Goal: Information Seeking & Learning: Understand process/instructions

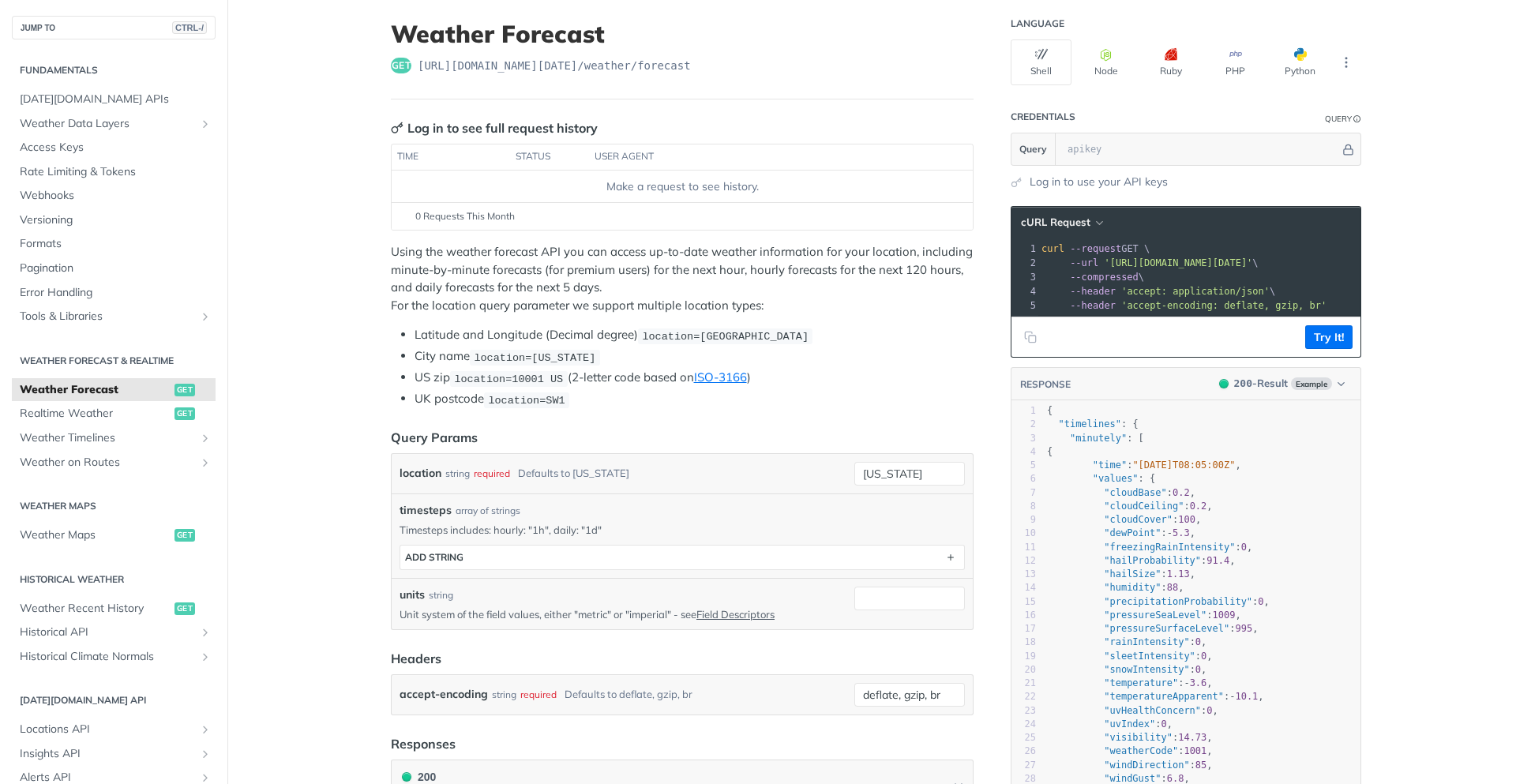
scroll to position [142, 0]
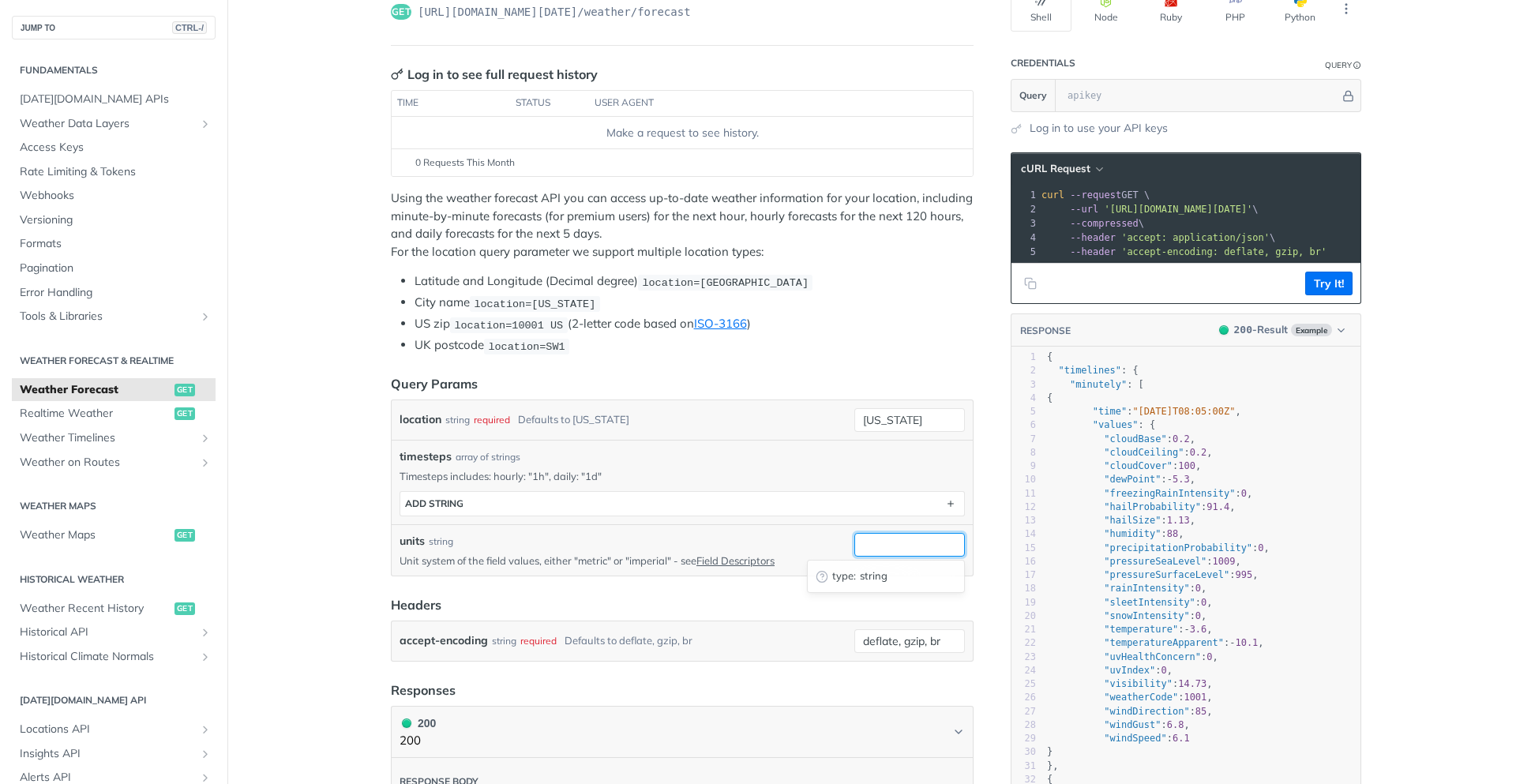
click at [881, 540] on input "units" at bounding box center [909, 544] width 111 height 24
type input "imperial"
click at [856, 479] on p "Timesteps includes: hourly: "1h", daily: "1d"" at bounding box center [682, 476] width 566 height 14
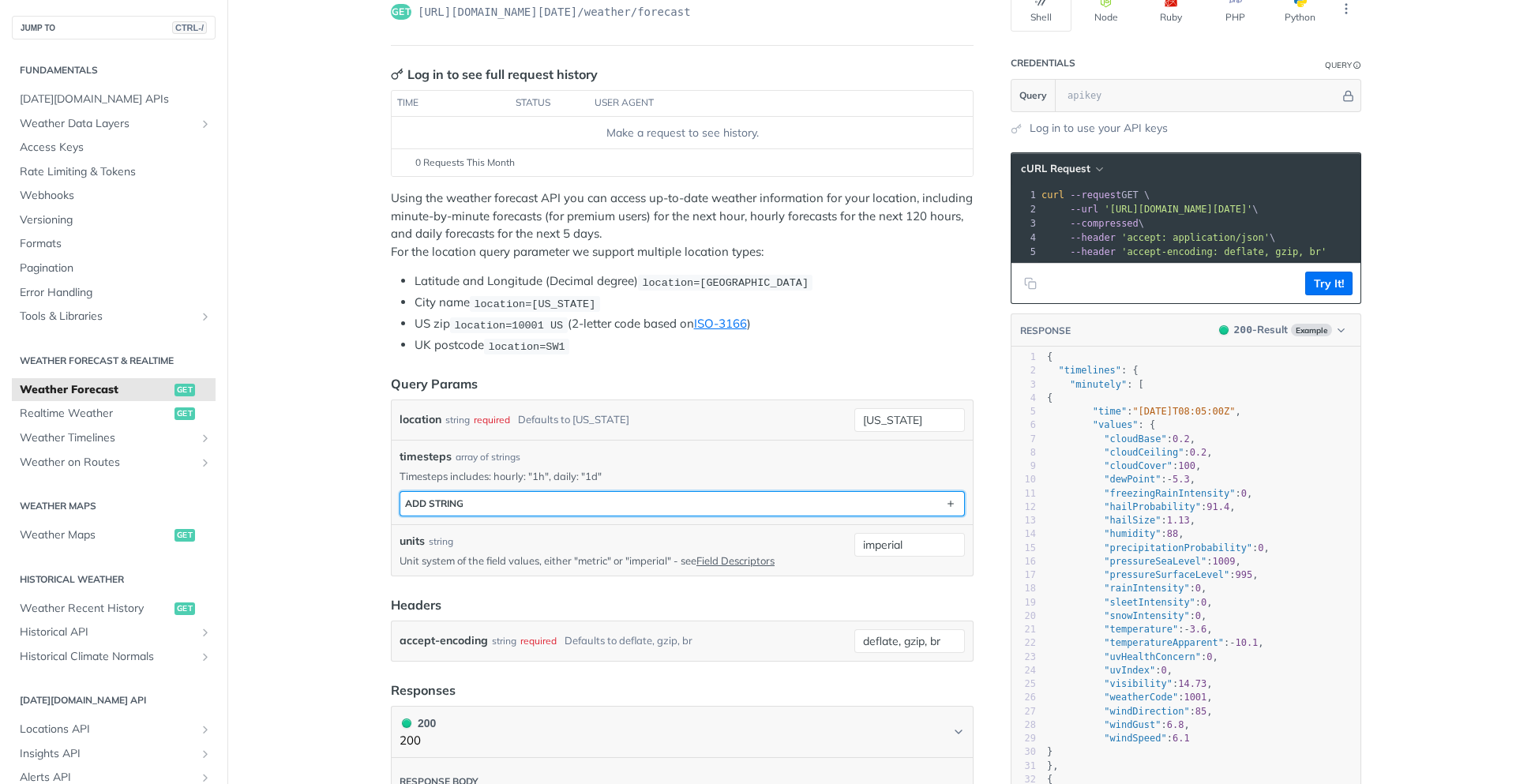
click at [757, 506] on button "ADD string" at bounding box center [682, 503] width 564 height 24
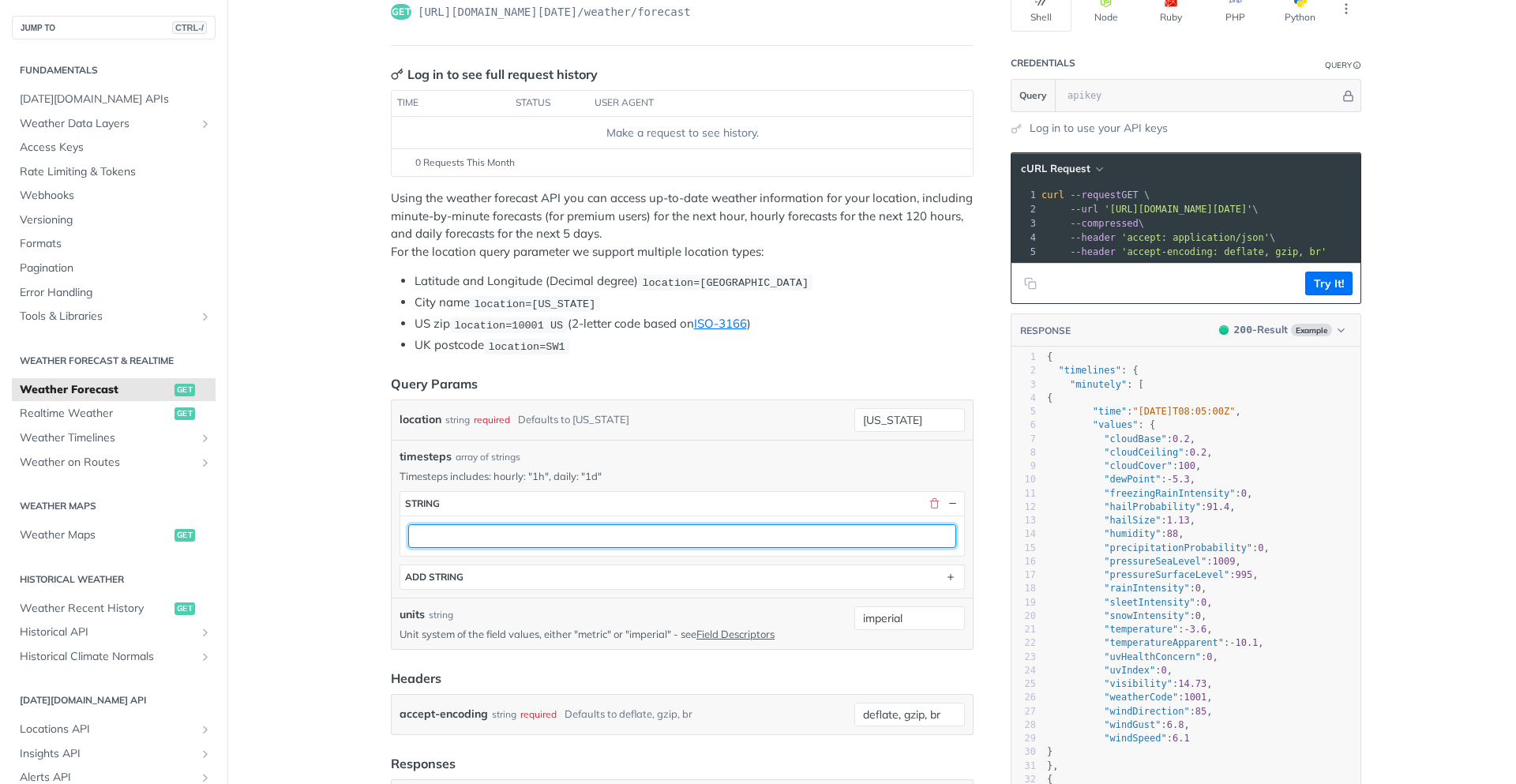
click at [713, 542] on input "text" at bounding box center [681, 536] width 547 height 24
type input "1h"
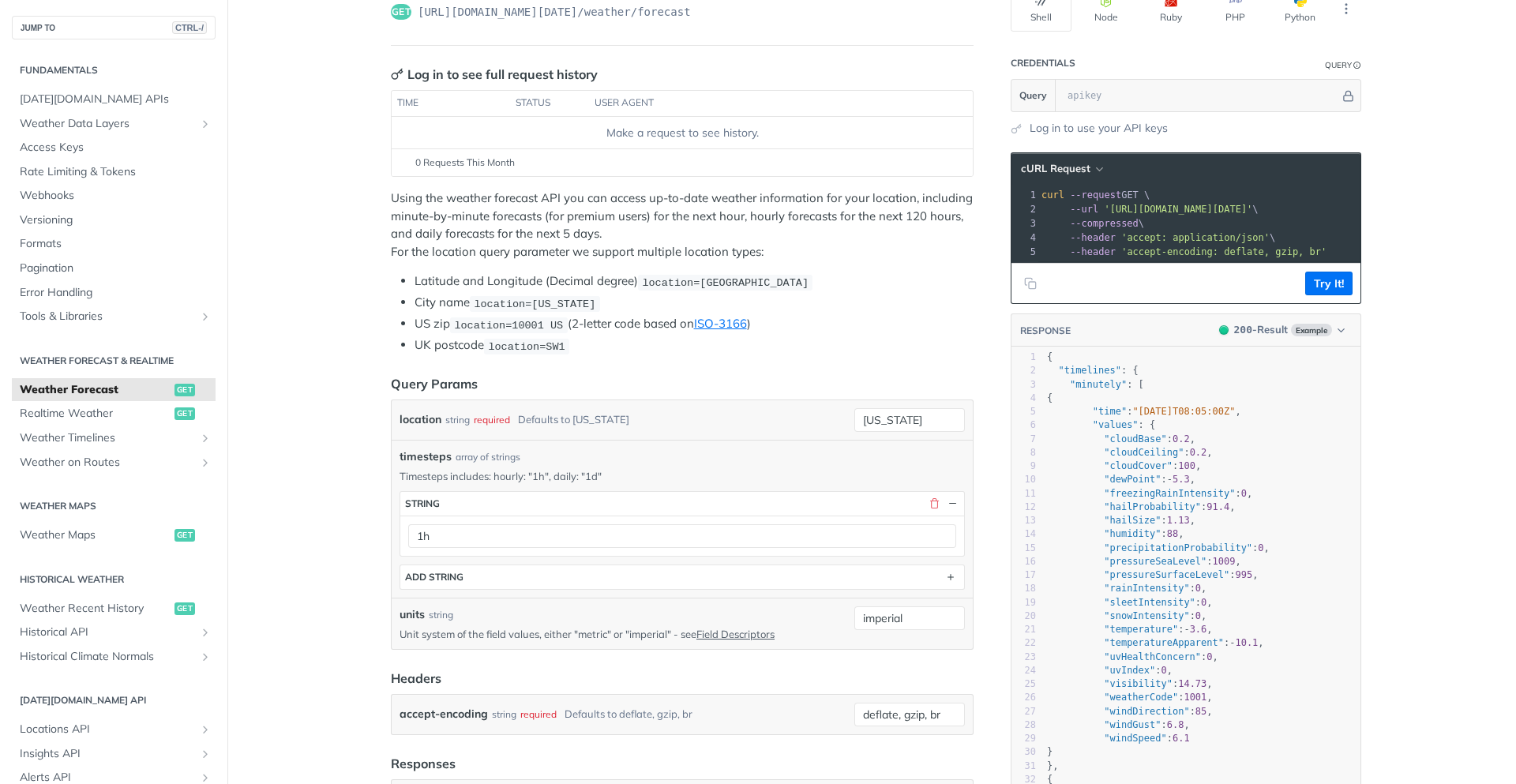
click at [824, 329] on li "US zip location=10001 US (2-letter code based on ISO-3166 )" at bounding box center [694, 324] width 559 height 18
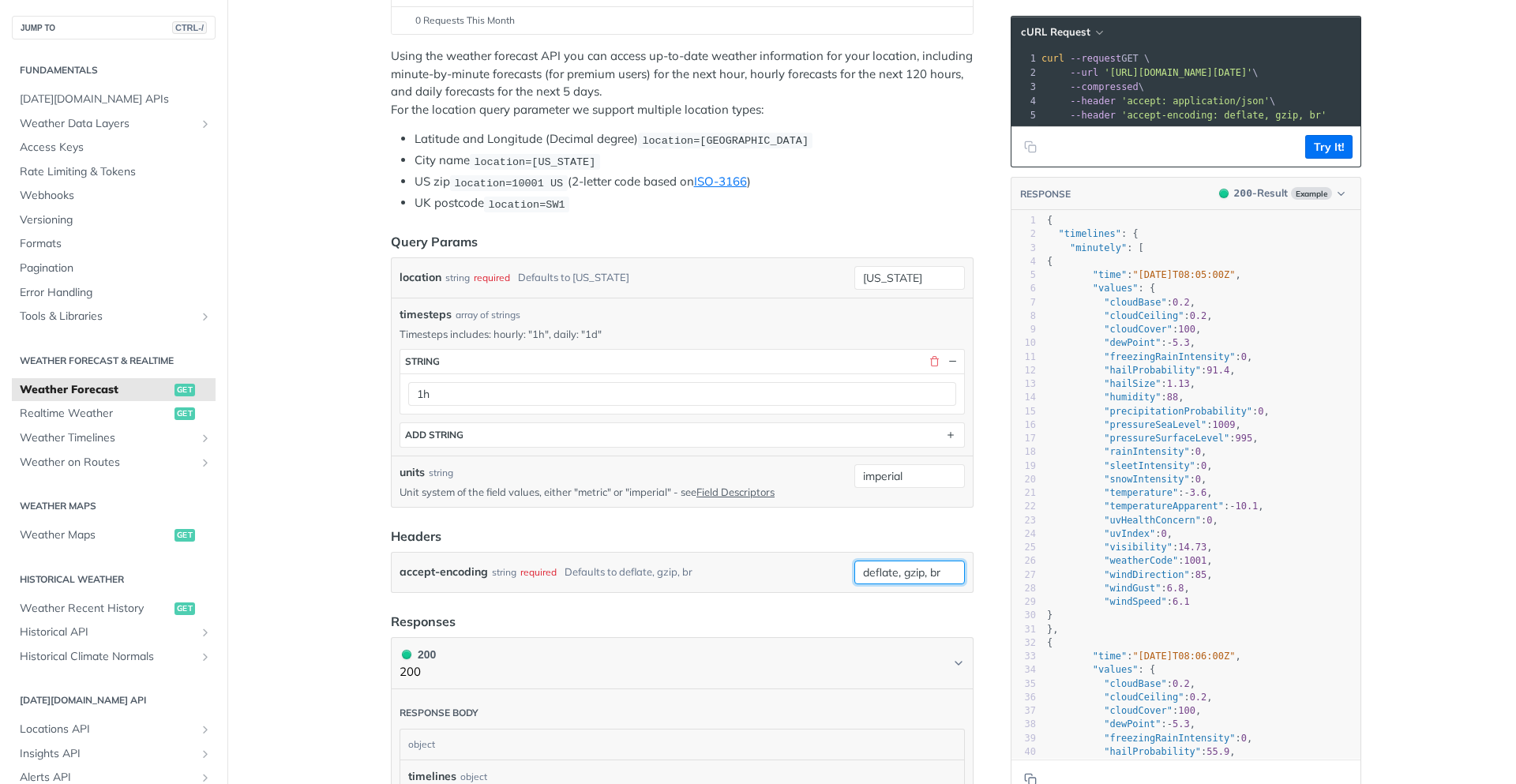
click at [911, 582] on input "deflate, gzip, br" at bounding box center [909, 572] width 111 height 24
drag, startPoint x: 905, startPoint y: 477, endPoint x: 870, endPoint y: 483, distance: 35.5
click at [857, 482] on input "imperial" at bounding box center [909, 476] width 111 height 24
click at [875, 477] on input "imperial" at bounding box center [909, 476] width 111 height 24
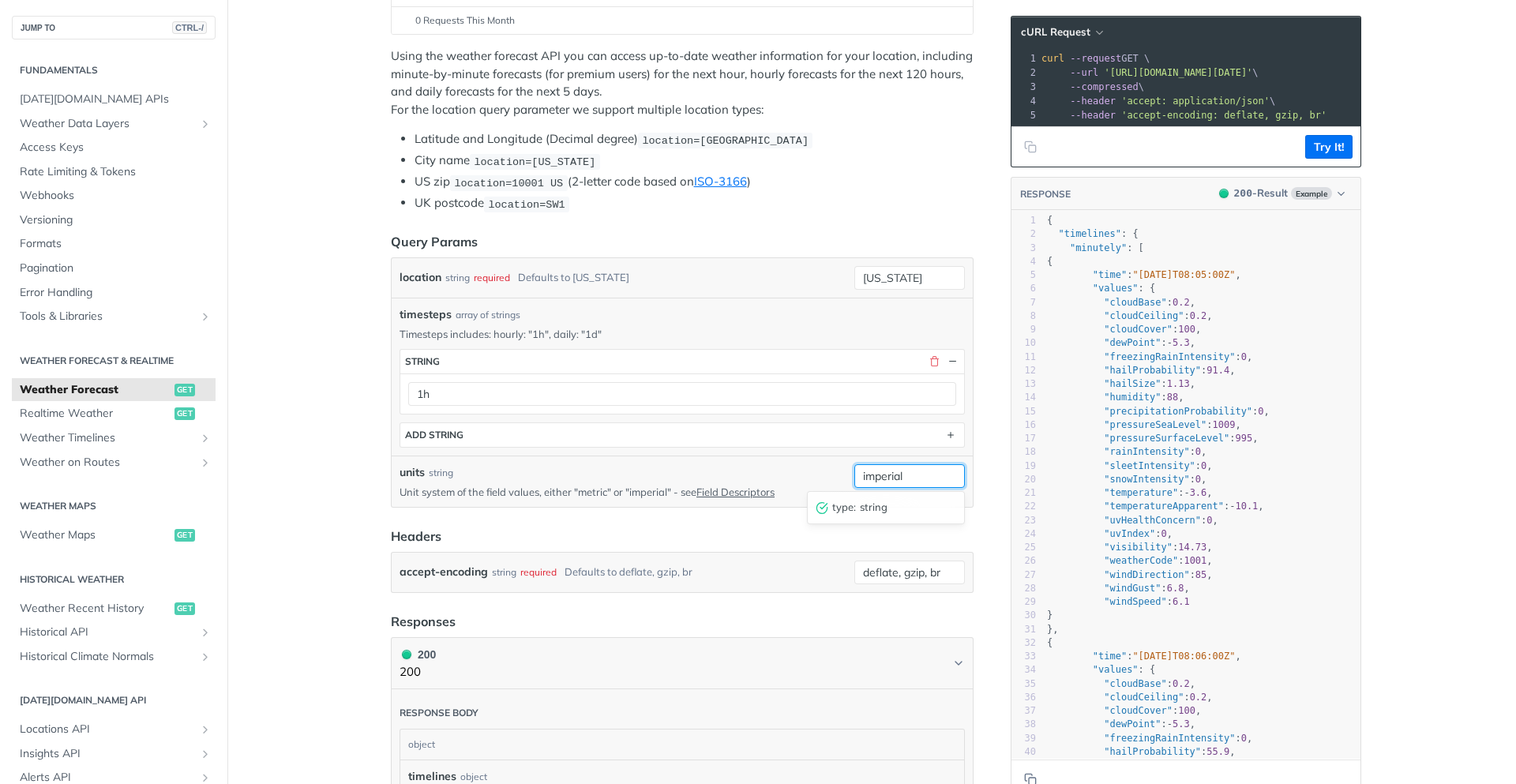
click at [875, 477] on input "imperial" at bounding box center [909, 476] width 111 height 24
click at [639, 490] on p "Unit system of the field values, either "metric" or "imperial" - see Field Desc…" at bounding box center [623, 491] width 448 height 14
copy p "imperial"
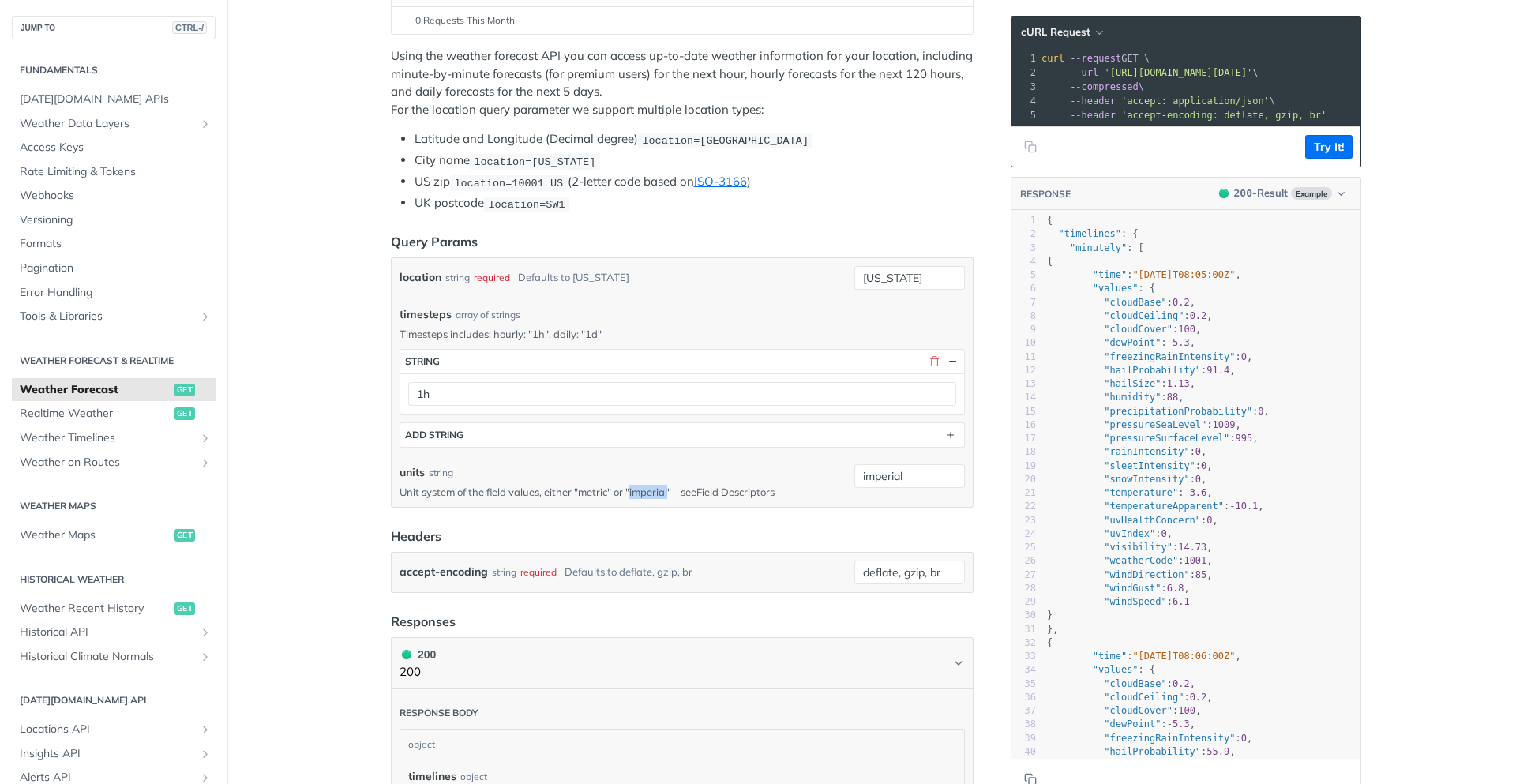
copy p "imperial"
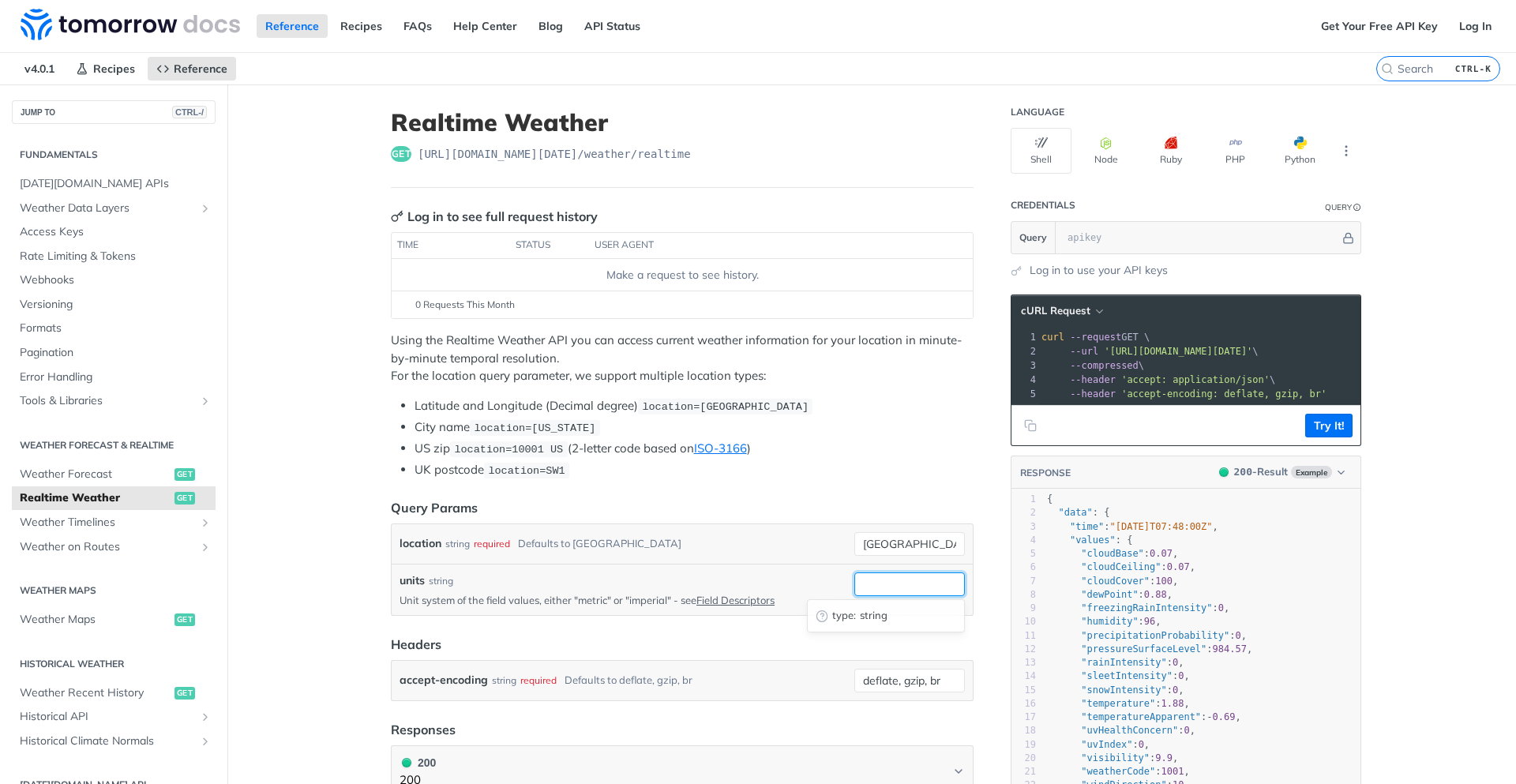
click at [870, 587] on input "units" at bounding box center [909, 583] width 111 height 24
type input "imperial"
click at [879, 642] on header "Headers" at bounding box center [682, 644] width 583 height 19
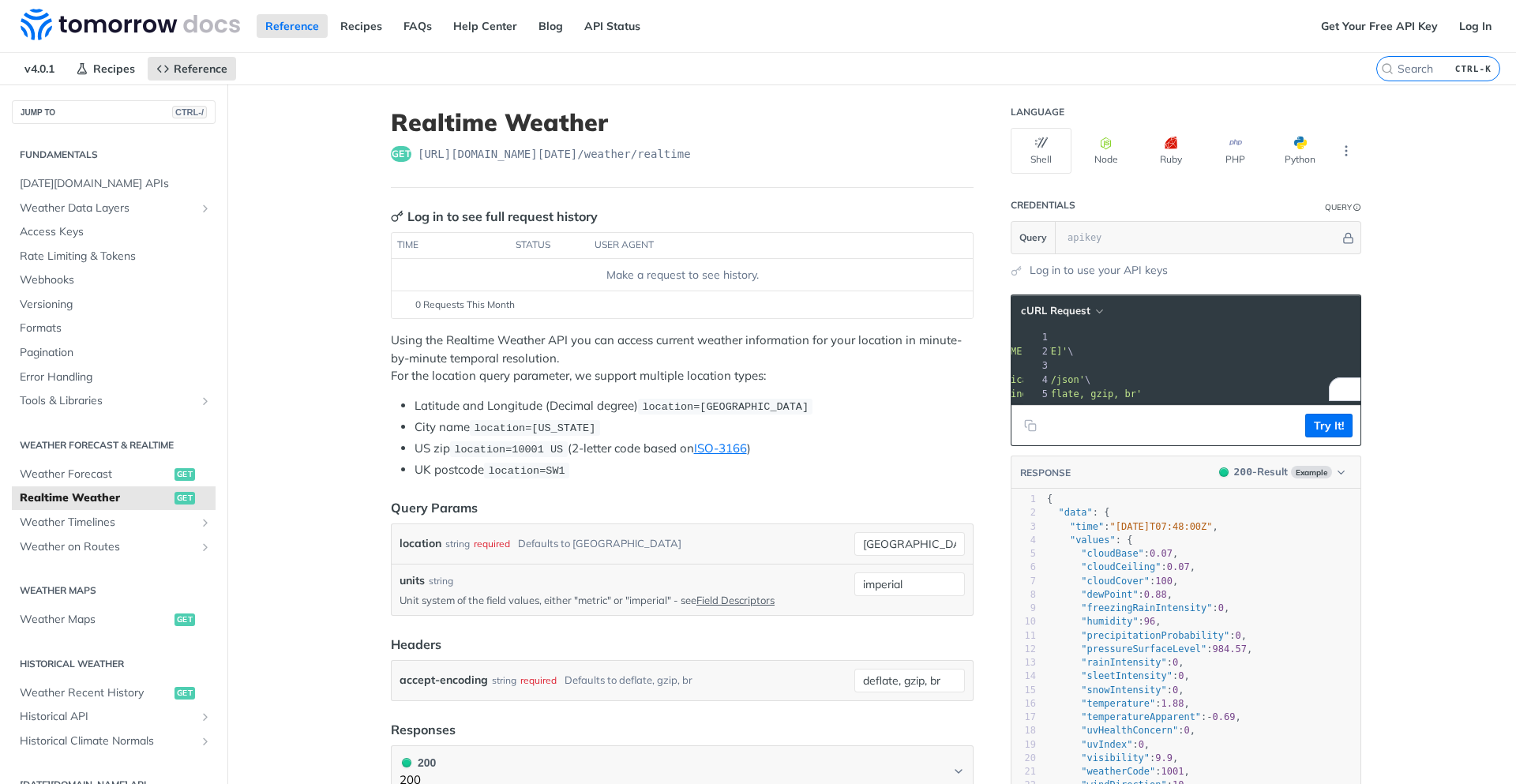
drag, startPoint x: 1334, startPoint y: 354, endPoint x: 1252, endPoint y: 345, distance: 82.5
click at [1067, 346] on span "'https://api.tomorrow.io/v4/weather/realtime?location=toronto&units=imperial'" at bounding box center [993, 351] width 148 height 11
copy span "&units=imperial"
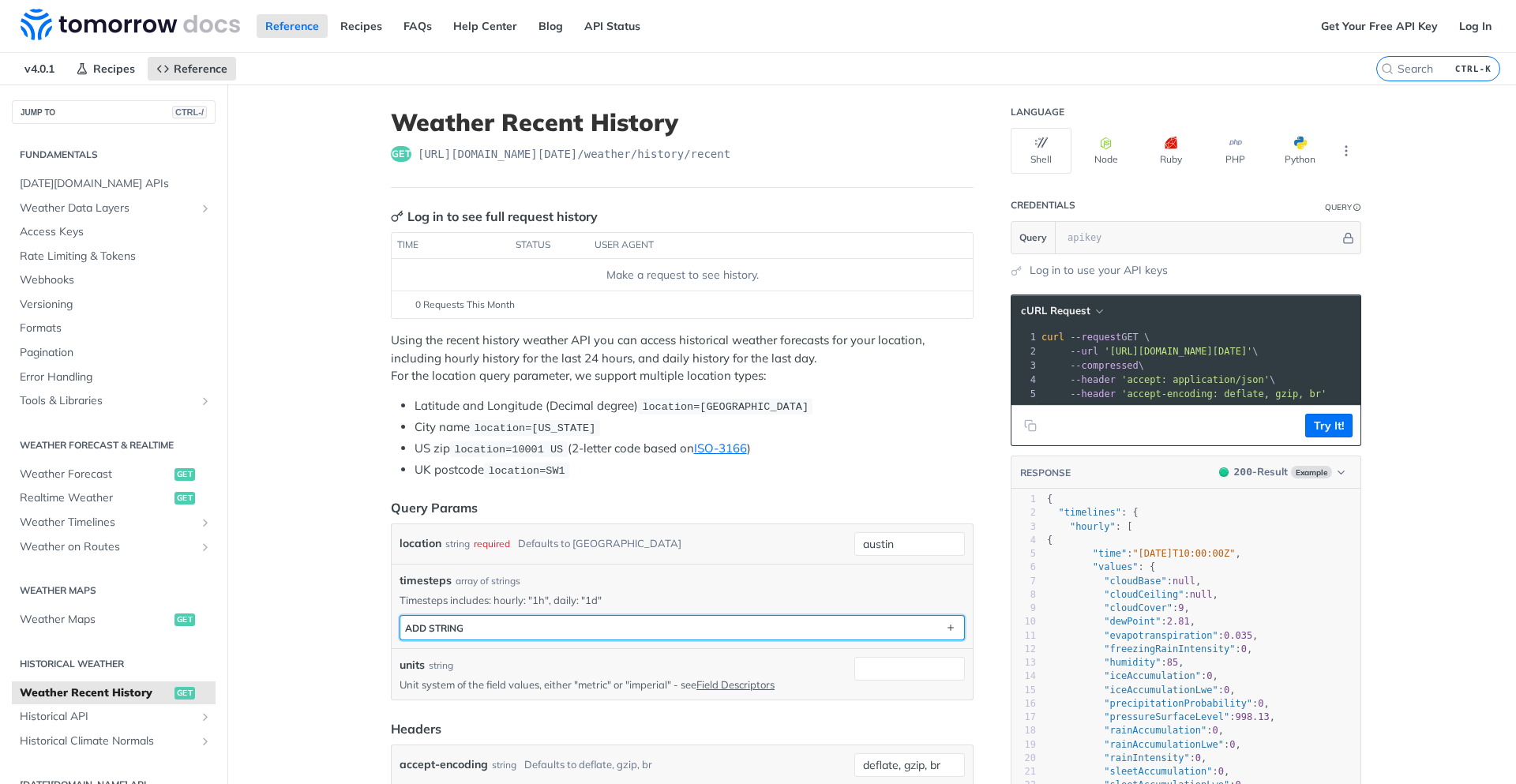
click at [810, 629] on button "ADD string" at bounding box center [682, 627] width 564 height 24
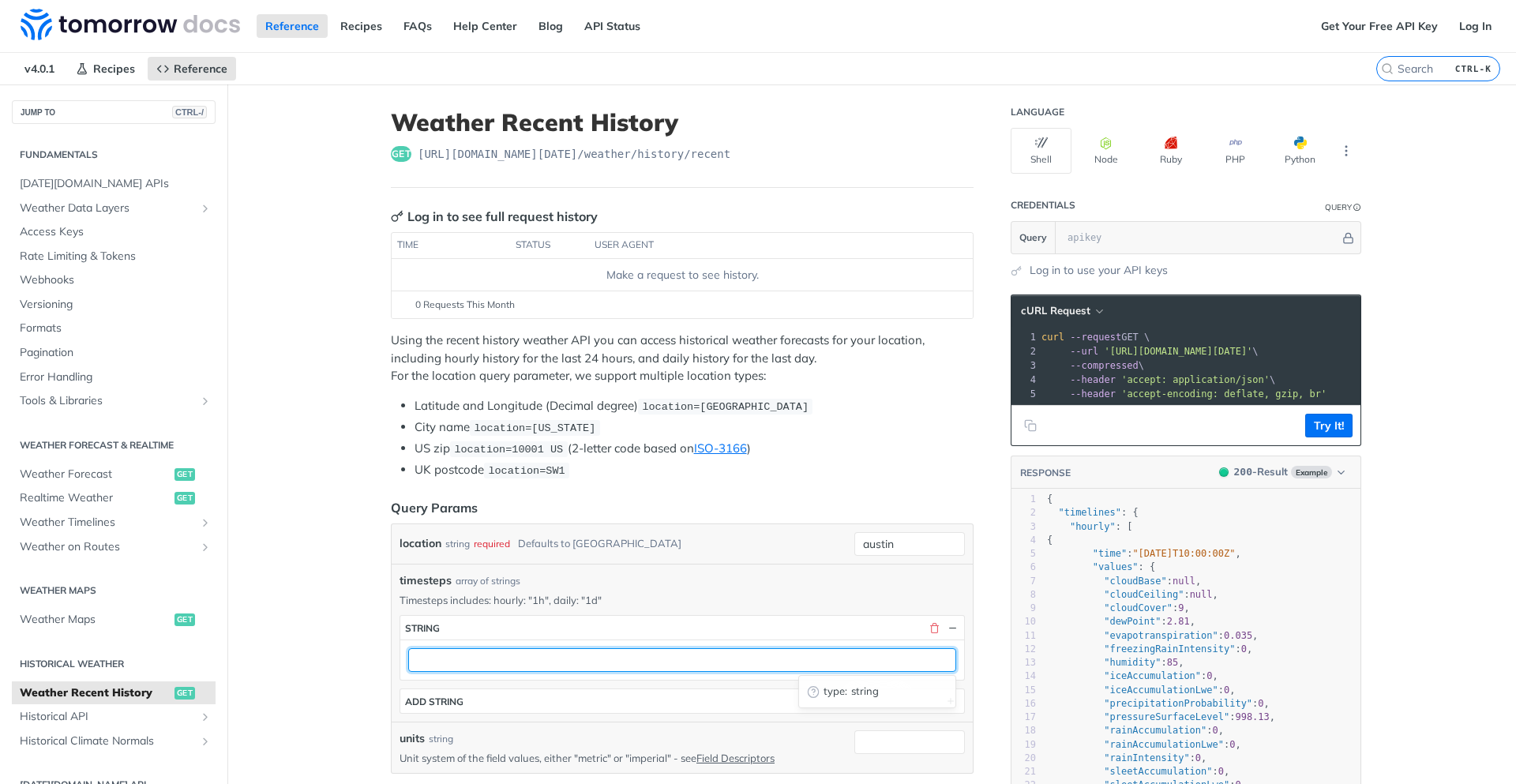
click at [679, 666] on input "text" at bounding box center [681, 659] width 547 height 24
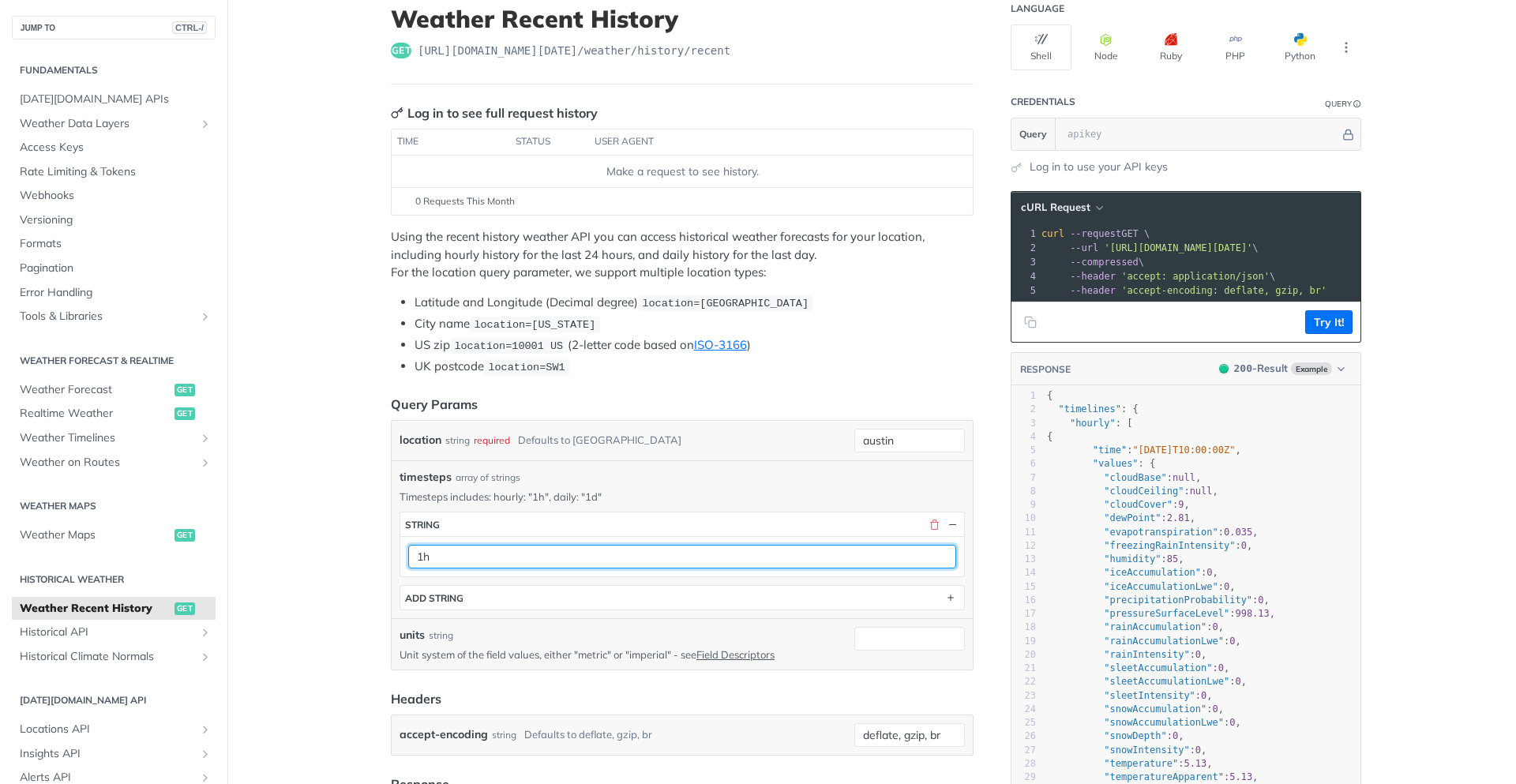
scroll to position [142, 0]
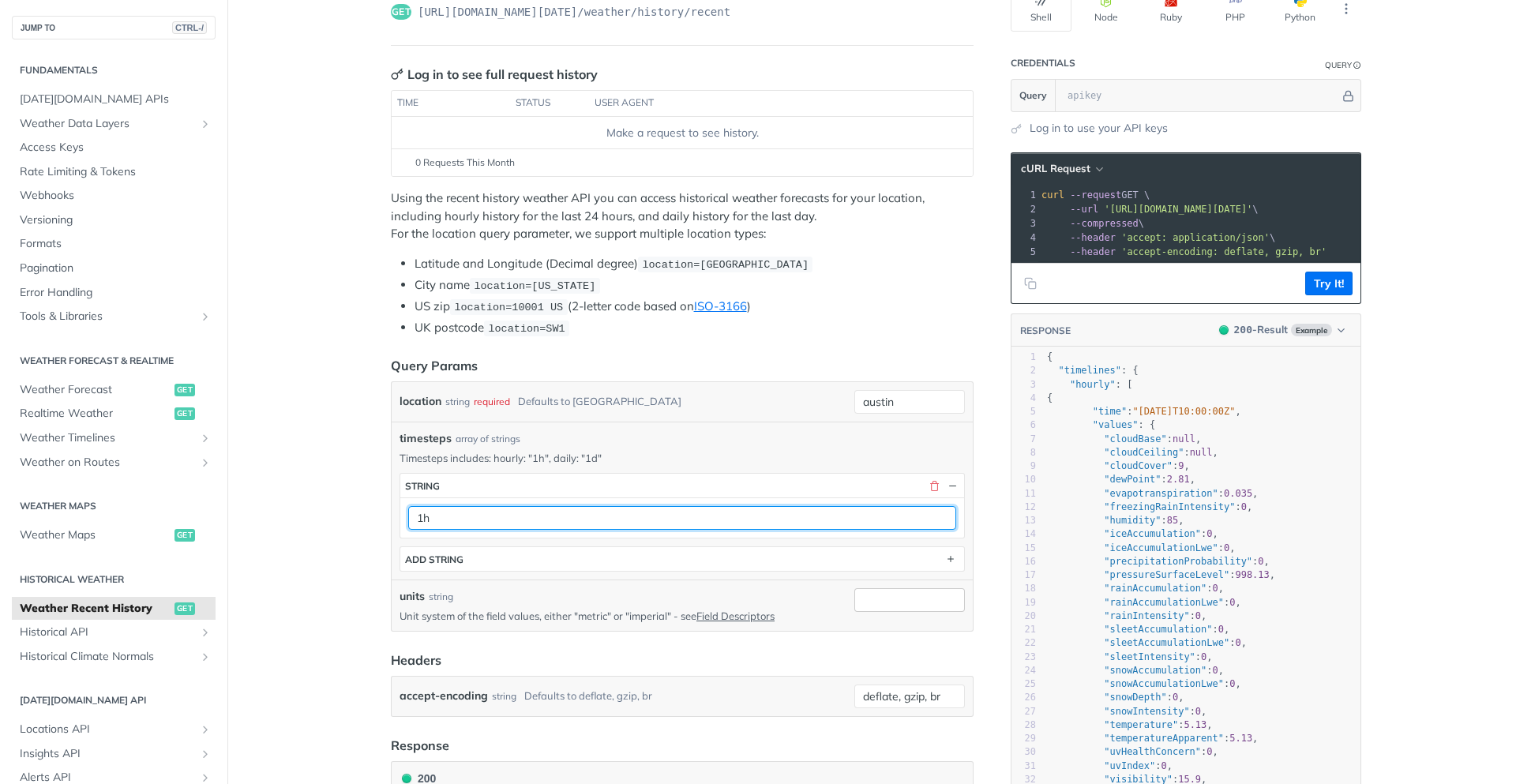
type input "1h"
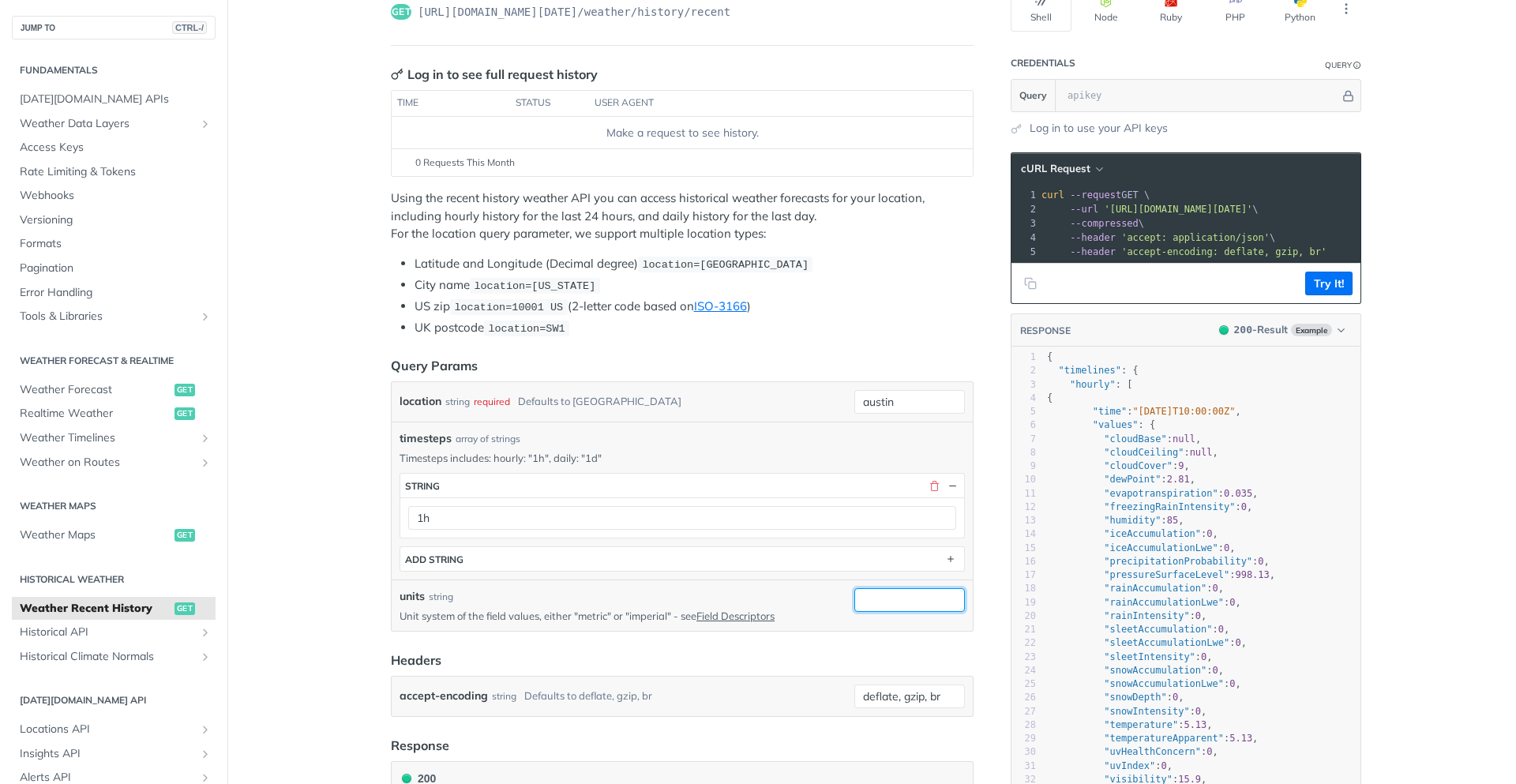
click at [887, 599] on input "units" at bounding box center [909, 600] width 111 height 24
click at [640, 616] on p "Unit system of the field values, either "metric" or "imperial" - see Field Desc…" at bounding box center [623, 615] width 448 height 14
copy p "imperial"
click at [909, 607] on input "units" at bounding box center [909, 600] width 111 height 24
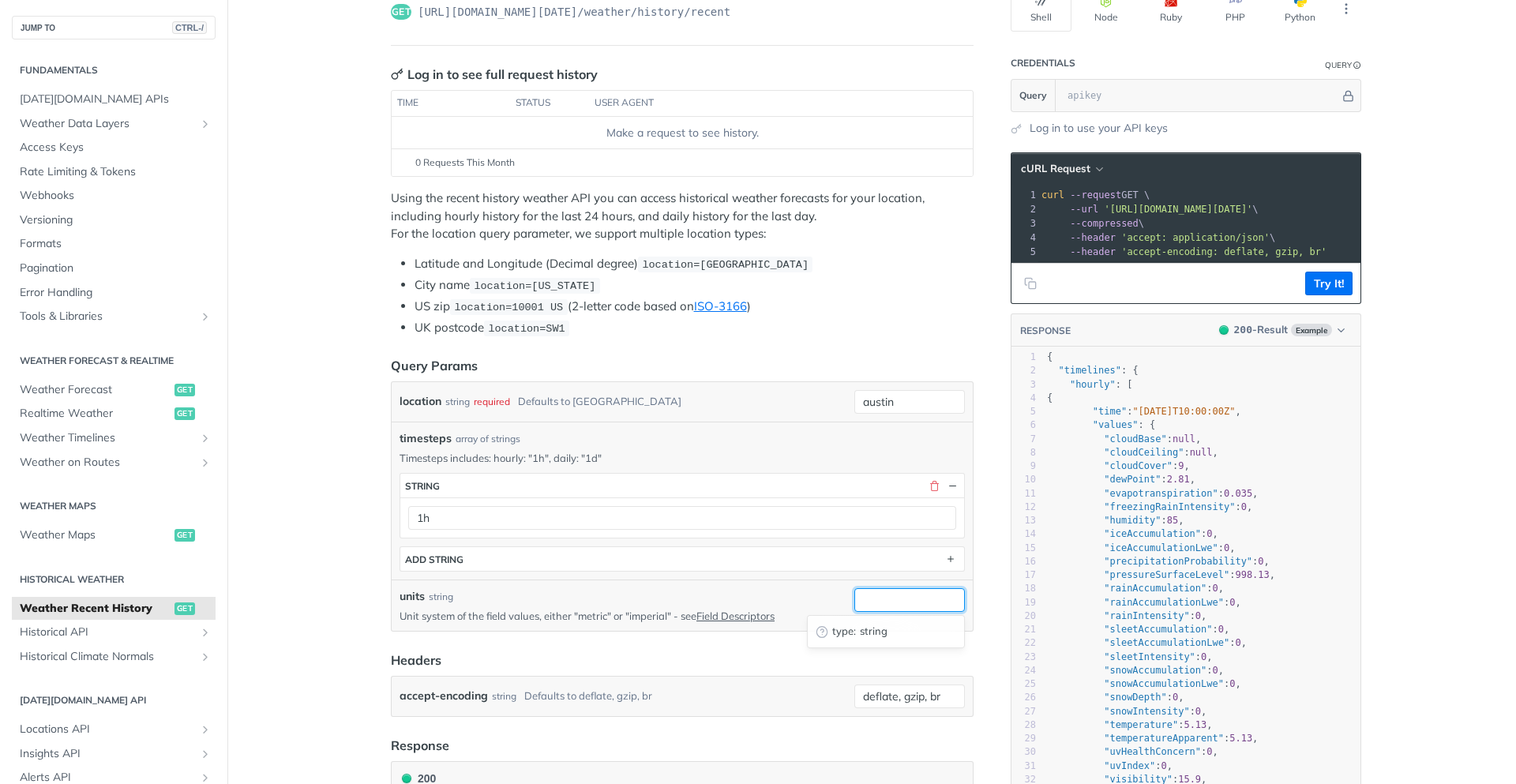
paste input "imperial"
type input "imperial"
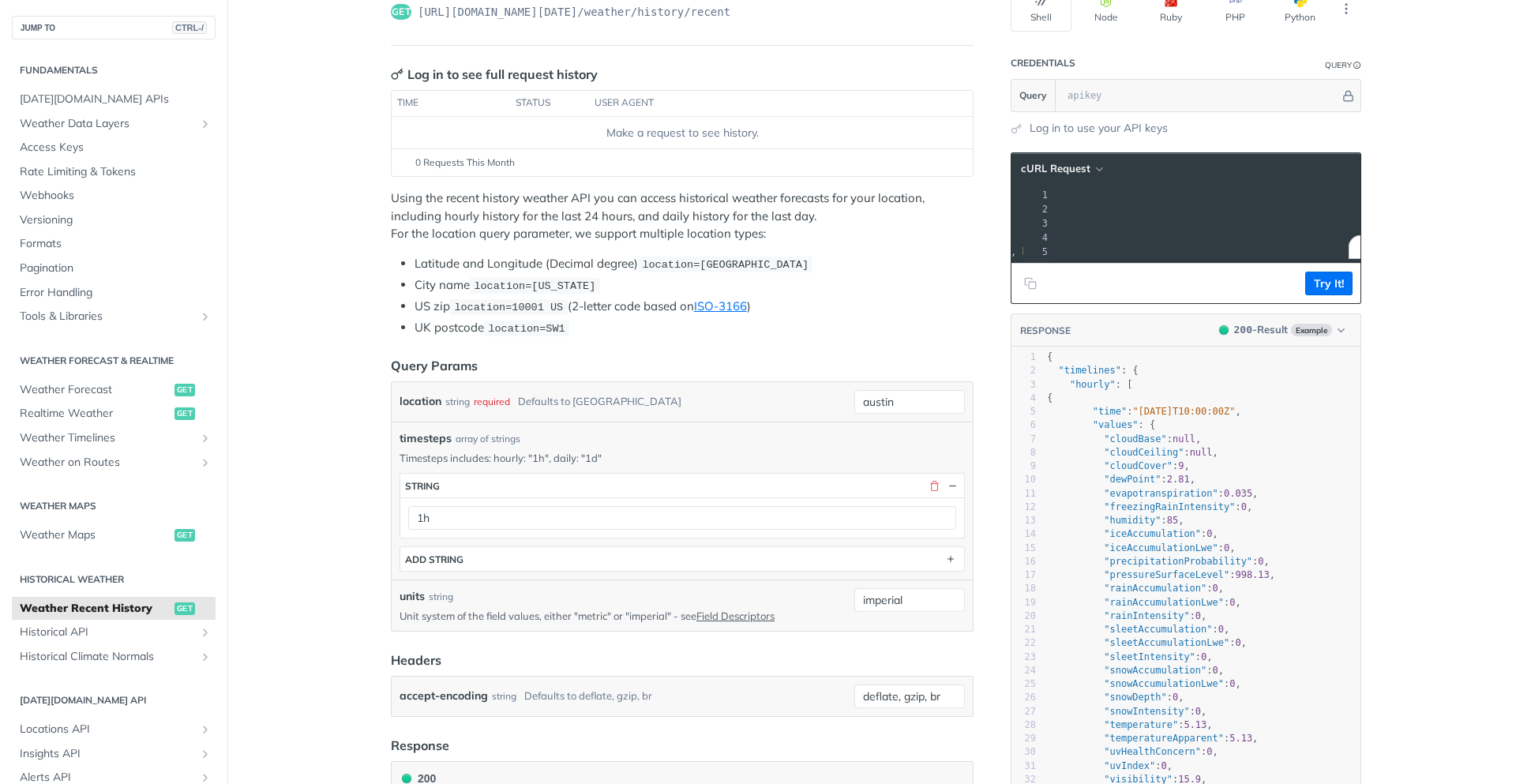
drag, startPoint x: 1336, startPoint y: 211, endPoint x: 1261, endPoint y: 216, distance: 75.2
click at [965, 206] on span "'[URL][DOMAIN_NAME][DATE]'" at bounding box center [889, 209] width 148 height 11
copy span "&units=imperial"
